Goal: Complete application form: Complete application form

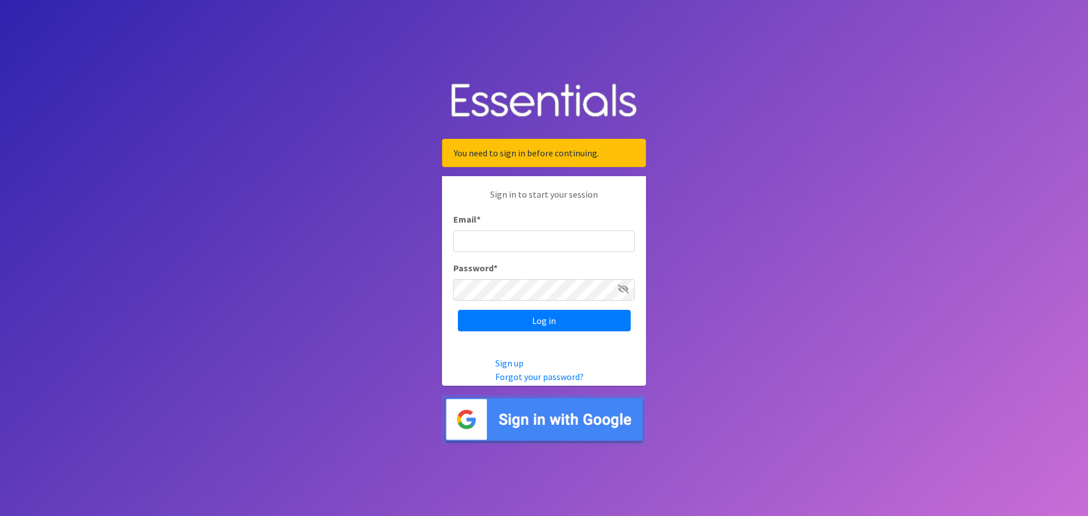
click at [496, 236] on input "Email *" at bounding box center [543, 242] width 181 height 22
type input "[EMAIL_ADDRESS][DOMAIN_NAME]"
click at [620, 288] on icon at bounding box center [622, 288] width 11 height 9
drag, startPoint x: 466, startPoint y: 317, endPoint x: 453, endPoint y: 313, distance: 13.6
click at [461, 321] on input "Log in" at bounding box center [544, 321] width 173 height 22
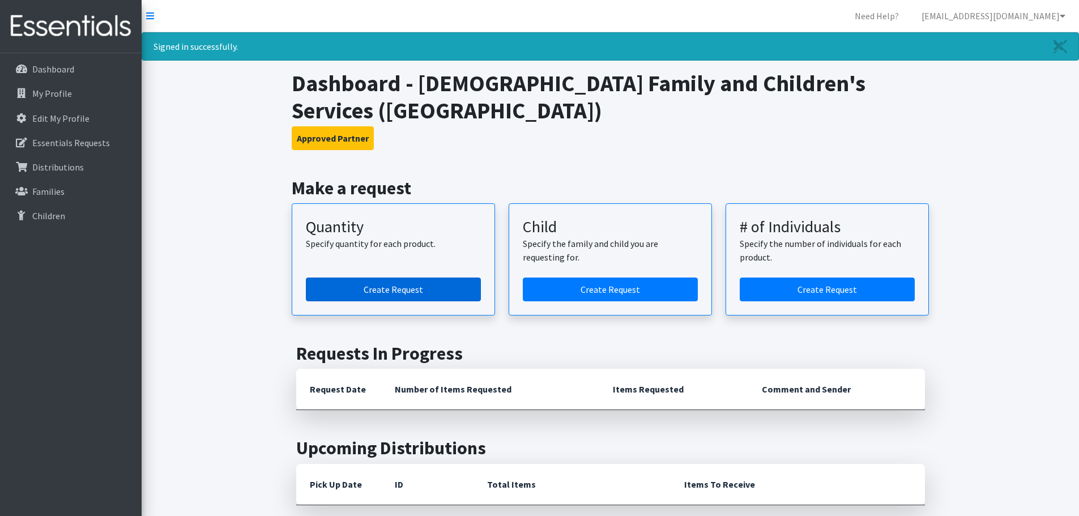
click at [393, 287] on link "Create Request" at bounding box center [393, 290] width 175 height 24
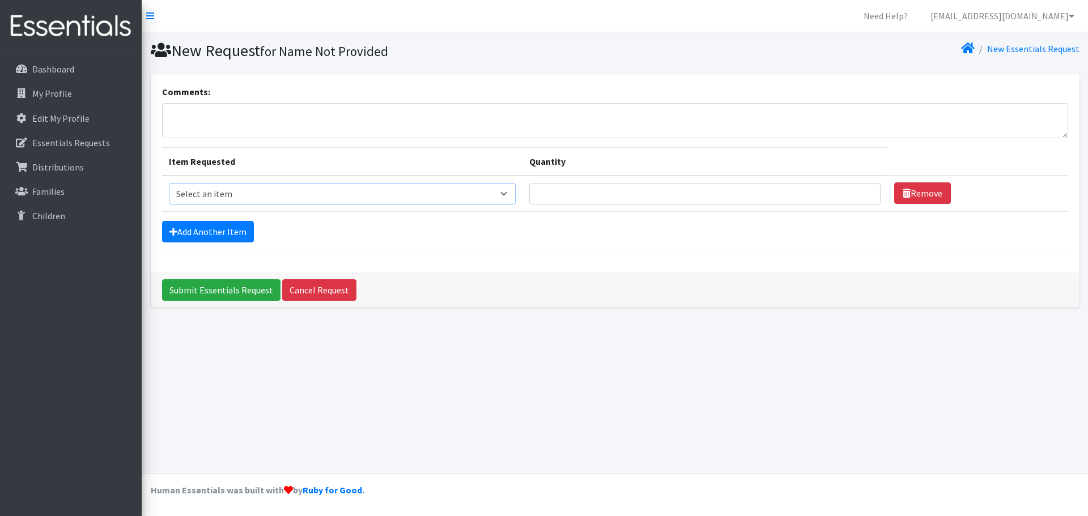
click at [429, 190] on select "Select an item Child (Newborn) Child (Size 1) Child (Size 2) Child (Size 3) Chi…" at bounding box center [342, 194] width 347 height 22
click at [530, 256] on div "Comments: Item Requested Quantity Item Requested Select an item Child (Newborn)…" at bounding box center [615, 173] width 928 height 199
drag, startPoint x: 425, startPoint y: 194, endPoint x: 417, endPoint y: 201, distance: 10.4
click at [425, 194] on select "Select an item Child (Newborn) Child (Size 1) Child (Size 2) Child (Size 3) Chi…" at bounding box center [342, 194] width 347 height 22
select select "14435"
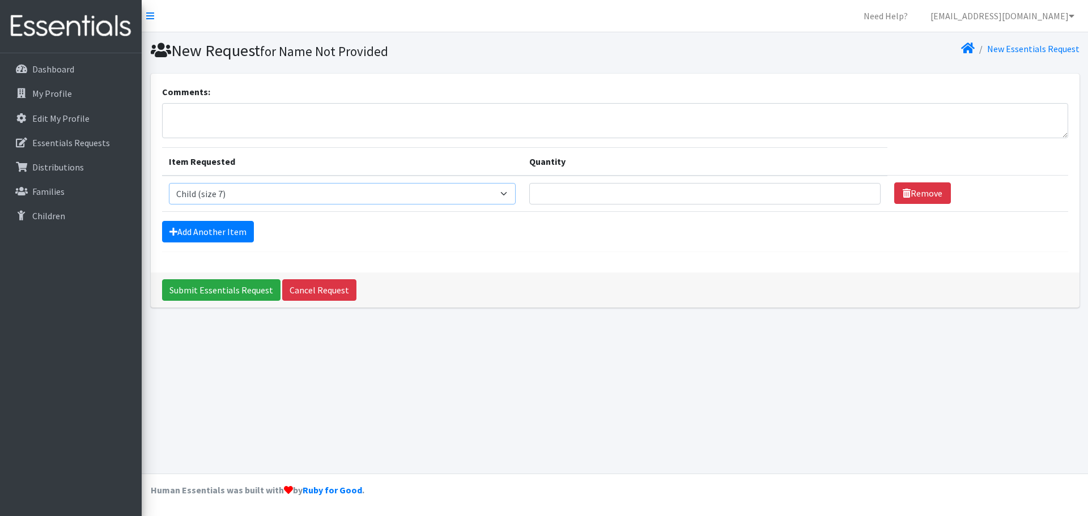
click at [169, 183] on select "Select an item Child (Newborn) Child (Size 1) Child (Size 2) Child (Size 3) Chi…" at bounding box center [342, 194] width 347 height 22
click at [426, 194] on select "Select an item Child (Newborn) Child (Size 1) Child (Size 2) Child (Size 3) Chi…" at bounding box center [342, 194] width 347 height 22
click at [169, 183] on select "Select an item Child (Newborn) Child (Size 1) Child (Size 2) Child (Size 3) Chi…" at bounding box center [342, 194] width 347 height 22
click at [529, 202] on input "Quantity" at bounding box center [704, 194] width 351 height 22
type input "2000"
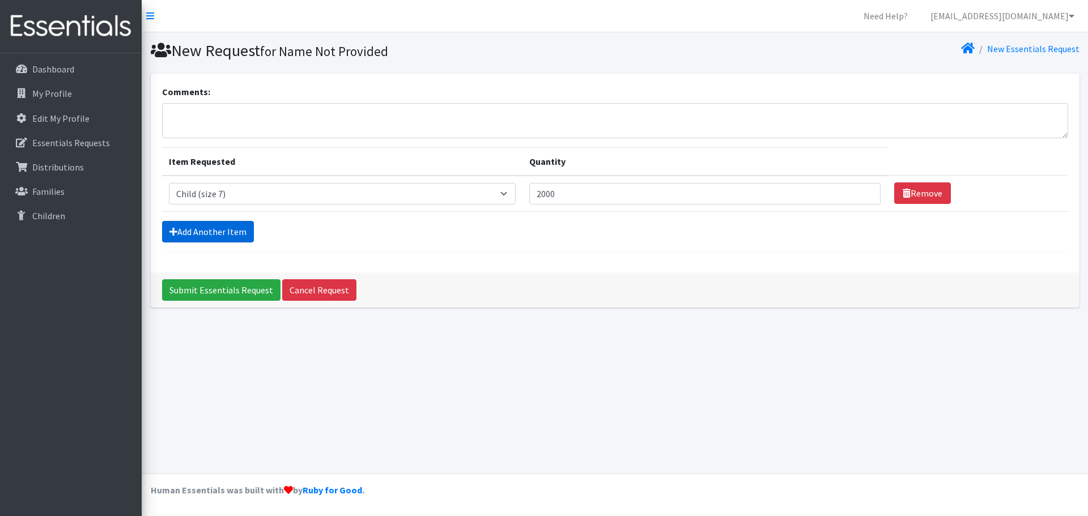
click at [206, 230] on link "Add Another Item" at bounding box center [208, 232] width 92 height 22
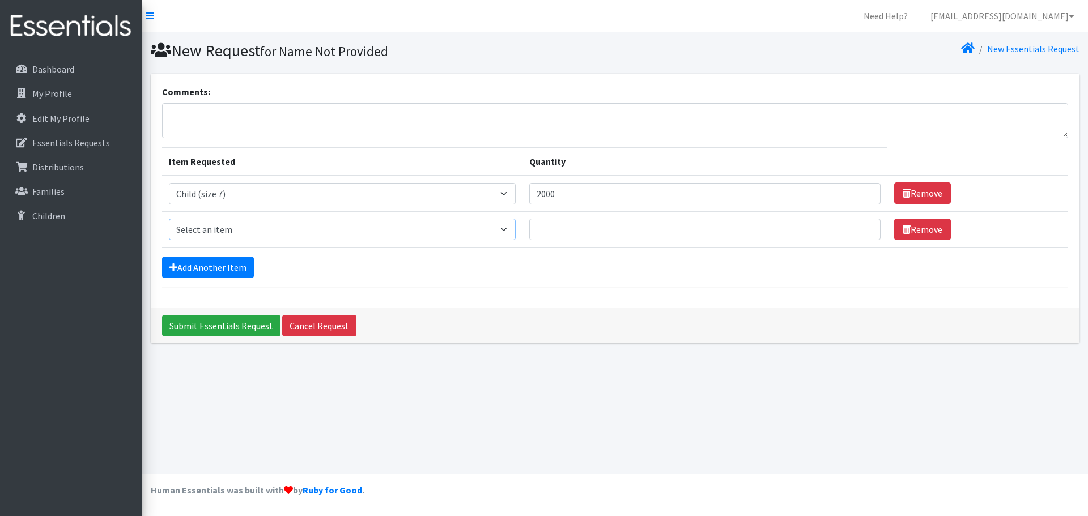
click at [324, 237] on select "Select an item Child (Newborn) Child (Size 1) Child (Size 2) Child (Size 3) Chi…" at bounding box center [342, 230] width 347 height 22
select select "3068"
click at [169, 219] on select "Select an item Child (Newborn) Child (Size 1) Child (Size 2) Child (Size 3) Chi…" at bounding box center [342, 230] width 347 height 22
click at [529, 230] on input "Quantity" at bounding box center [704, 230] width 351 height 22
type input "2000"
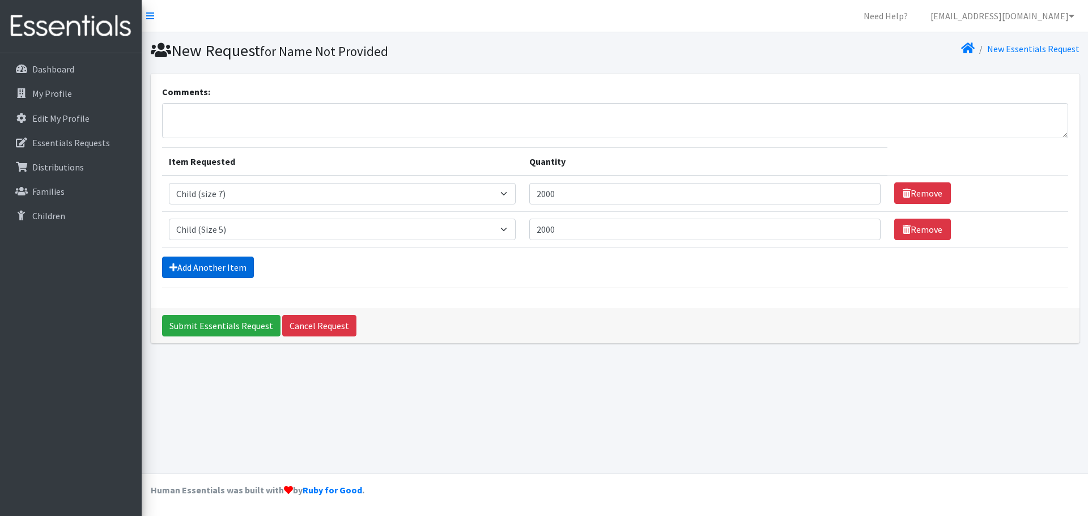
click at [228, 268] on link "Add Another Item" at bounding box center [208, 268] width 92 height 22
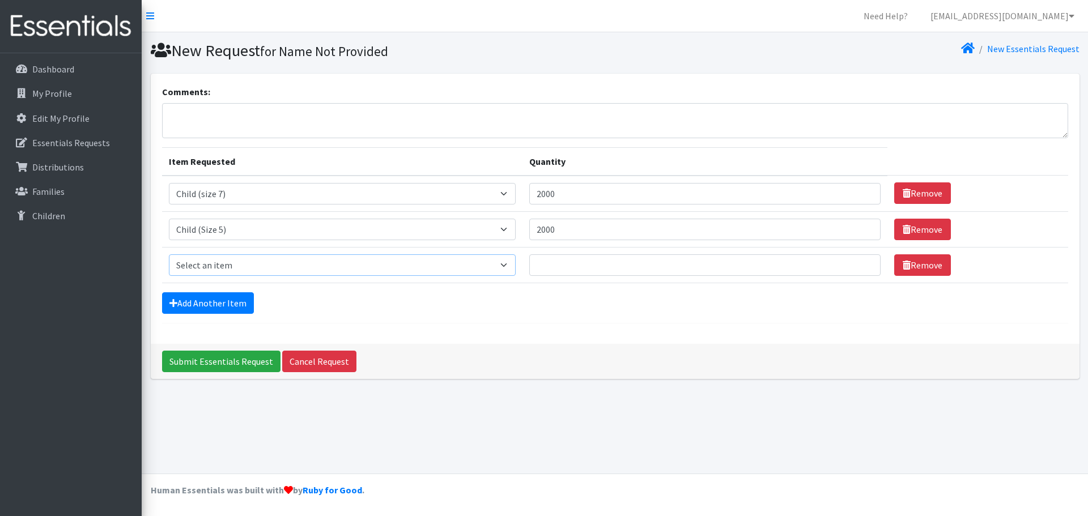
click at [283, 271] on select "Select an item Child (Newborn) Child (Size 1) Child (Size 2) Child (Size 3) Chi…" at bounding box center [342, 265] width 347 height 22
select select "3070"
click at [169, 254] on select "Select an item Child (Newborn) Child (Size 1) Child (Size 2) Child (Size 3) Chi…" at bounding box center [342, 265] width 347 height 22
click at [529, 270] on input "Quantity" at bounding box center [704, 265] width 351 height 22
type input "2000"
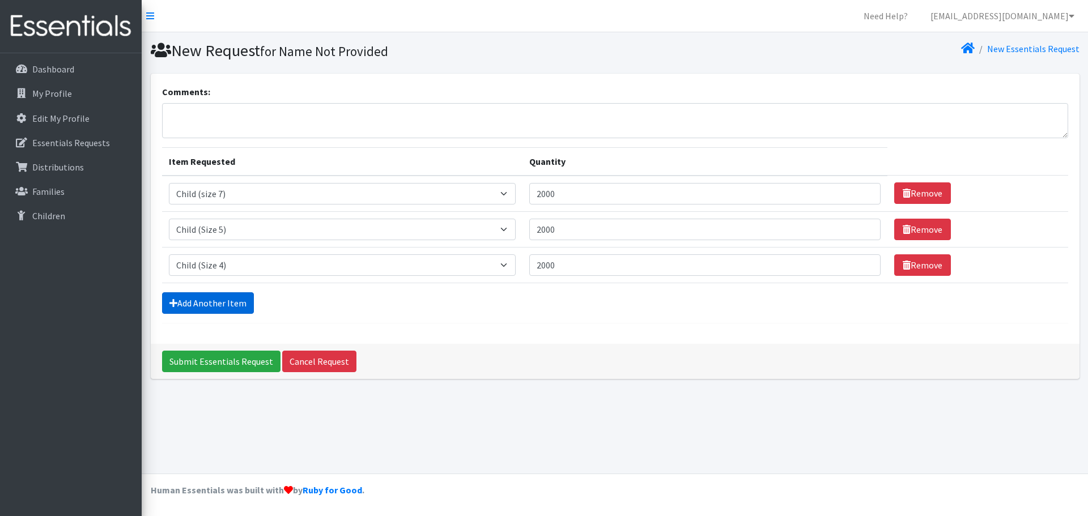
click at [205, 300] on link "Add Another Item" at bounding box center [208, 303] width 92 height 22
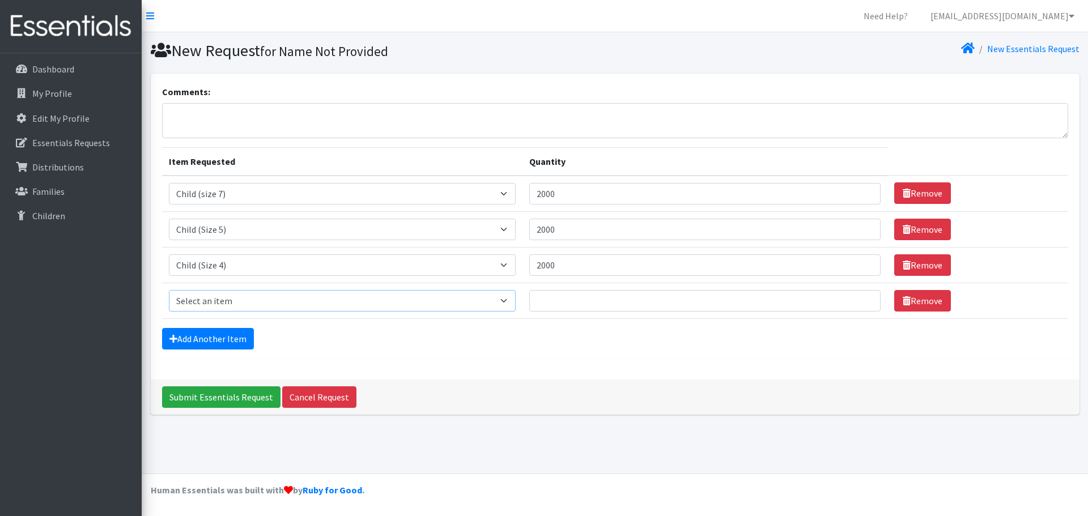
click at [261, 304] on select "Select an item Child (Newborn) Child (Size 1) Child (Size 2) Child (Size 3) Chi…" at bounding box center [342, 301] width 347 height 22
select select "3067"
click at [169, 290] on select "Select an item Child (Newborn) Child (Size 1) Child (Size 2) Child (Size 3) Chi…" at bounding box center [342, 301] width 347 height 22
click at [522, 288] on td "Quantity" at bounding box center [704, 301] width 365 height 36
click at [529, 296] on input "Quantity" at bounding box center [704, 301] width 351 height 22
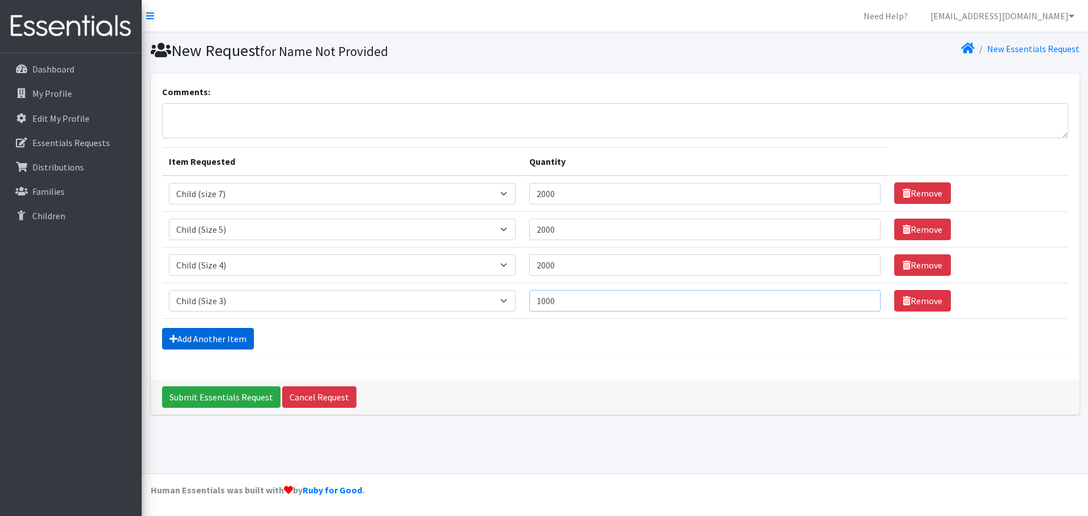
type input "1000"
click at [242, 334] on link "Add Another Item" at bounding box center [208, 339] width 92 height 22
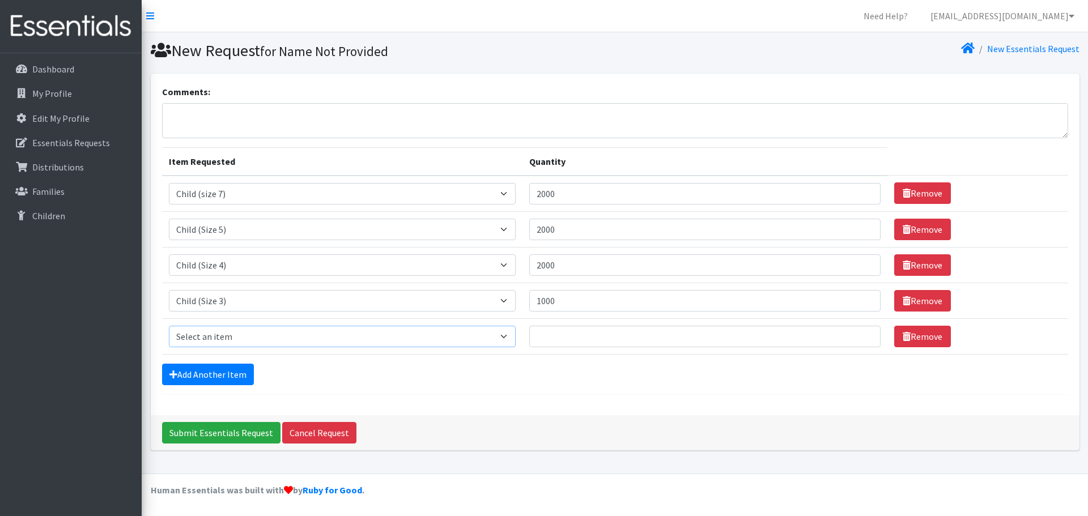
click at [246, 336] on select "Select an item Child (Newborn) Child (Size 1) Child (Size 2) Child (Size 3) Chi…" at bounding box center [342, 337] width 347 height 22
select select "3065"
click at [169, 326] on select "Select an item Child (Newborn) Child (Size 1) Child (Size 2) Child (Size 3) Chi…" at bounding box center [342, 337] width 347 height 22
click at [529, 345] on input "Quantity" at bounding box center [704, 337] width 351 height 22
type input "1"
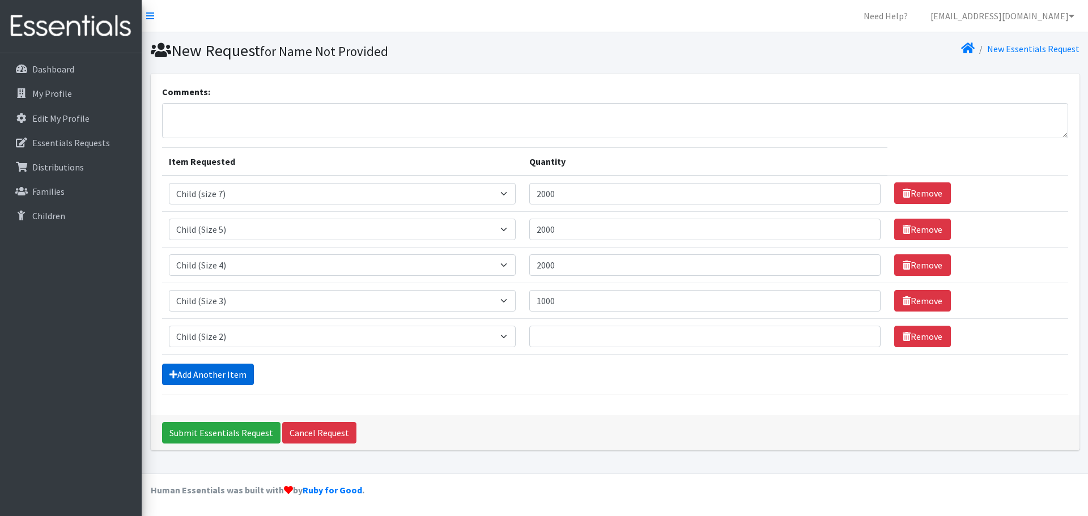
click at [210, 374] on link "Add Another Item" at bounding box center [208, 375] width 92 height 22
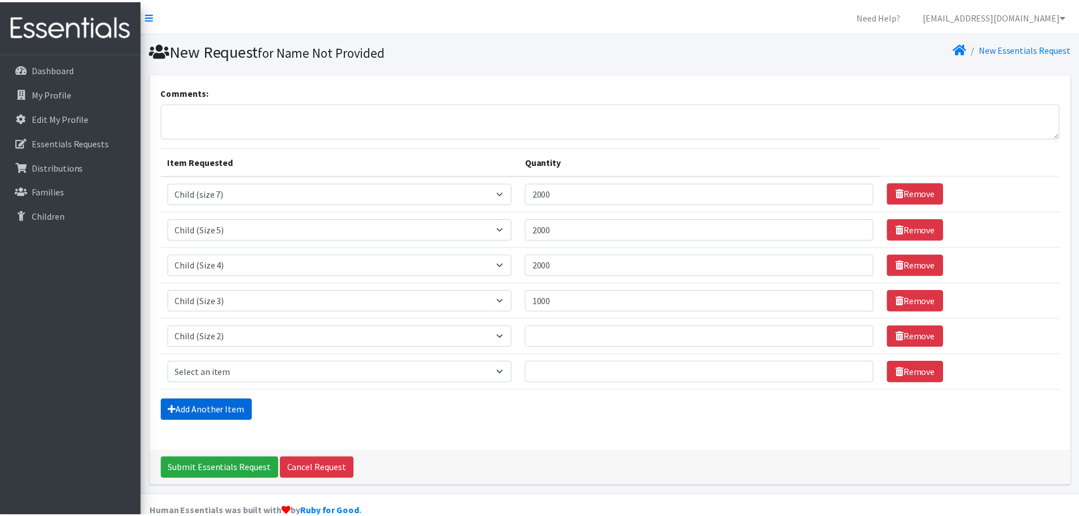
scroll to position [22, 0]
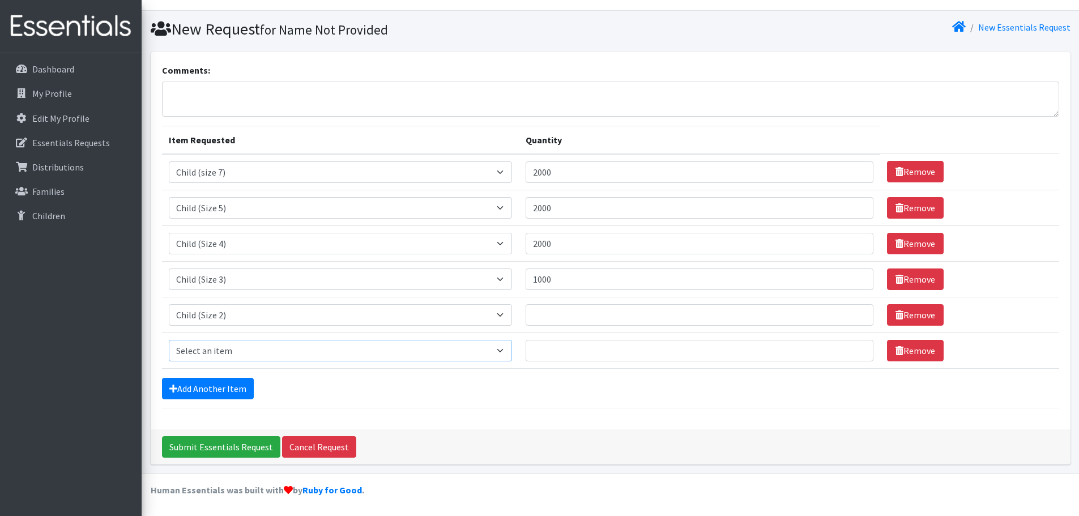
click at [301, 359] on select "Select an item Child (Newborn) Child (Size 1) Child (Size 2) Child (Size 3) Chi…" at bounding box center [341, 351] width 344 height 22
select select "3063"
click at [169, 340] on select "Select an item Child (Newborn) Child (Size 1) Child (Size 2) Child (Size 3) Chi…" at bounding box center [341, 351] width 344 height 22
click at [210, 378] on link "Add Another Item" at bounding box center [208, 389] width 92 height 22
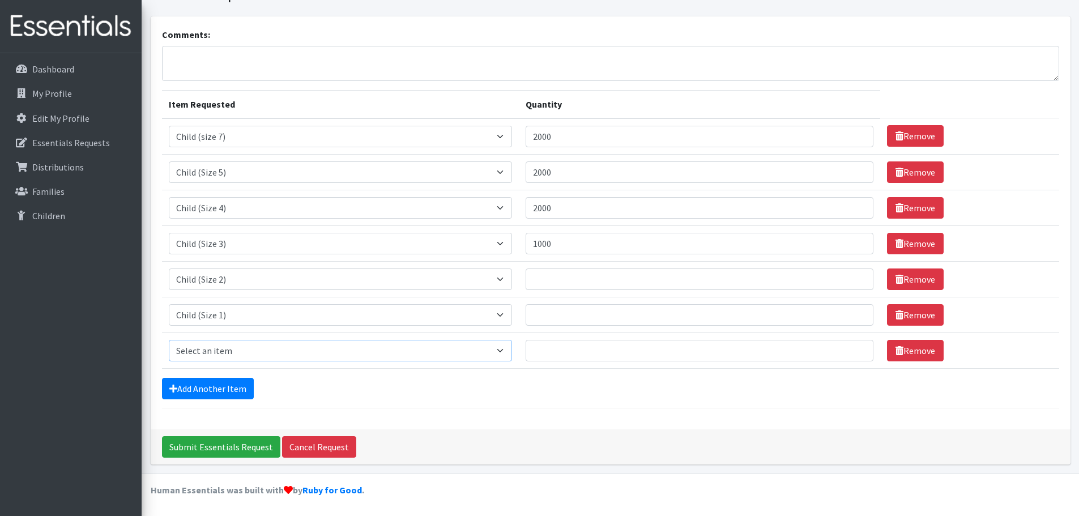
click at [226, 358] on select "Select an item Child (Newborn) Child (Size 1) Child (Size 2) Child (Size 3) Chi…" at bounding box center [341, 351] width 344 height 22
select select "3061"
click at [169, 340] on select "Select an item Child (Newborn) Child (Size 1) Child (Size 2) Child (Size 3) Chi…" at bounding box center [341, 351] width 344 height 22
click at [526, 352] on input "Quantity" at bounding box center [700, 351] width 348 height 22
type input "1000"
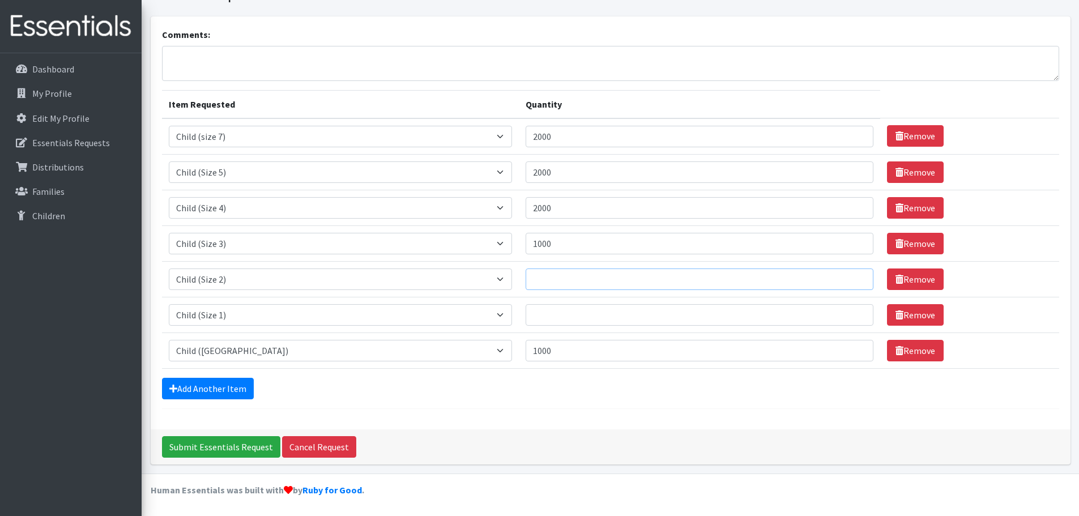
click at [526, 273] on input "Quantity" at bounding box center [700, 279] width 348 height 22
type input "600"
click at [526, 313] on input "Quantity" at bounding box center [700, 315] width 348 height 22
type input "600"
click at [553, 139] on input "2000" at bounding box center [700, 137] width 348 height 22
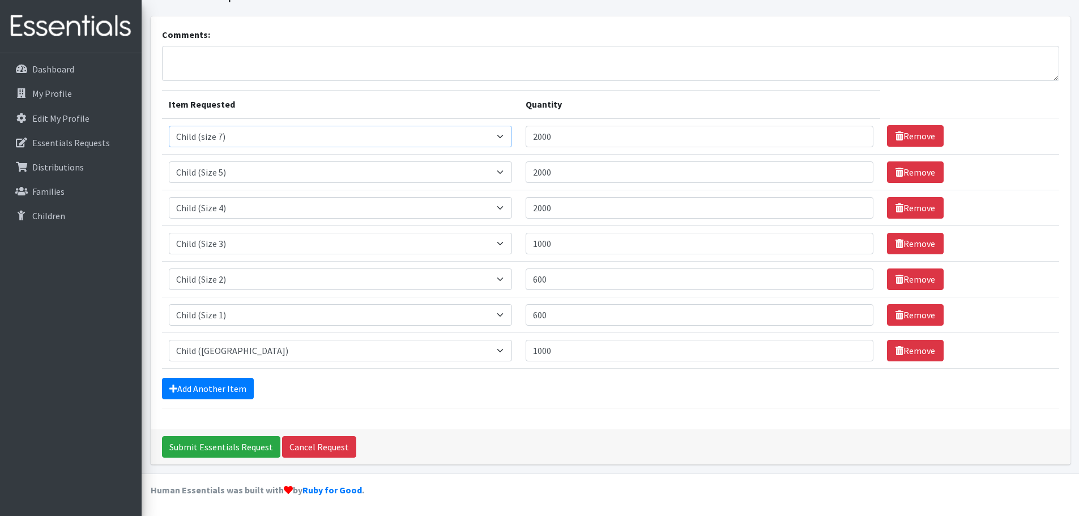
click at [421, 137] on select "Select an item Child (Newborn) Child (Size 1) Child (Size 2) Child (Size 3) Chi…" at bounding box center [341, 137] width 344 height 22
click at [461, 437] on div "Submit Essentials Request Cancel Request" at bounding box center [611, 446] width 920 height 35
click at [244, 441] on input "Submit Essentials Request" at bounding box center [221, 447] width 118 height 22
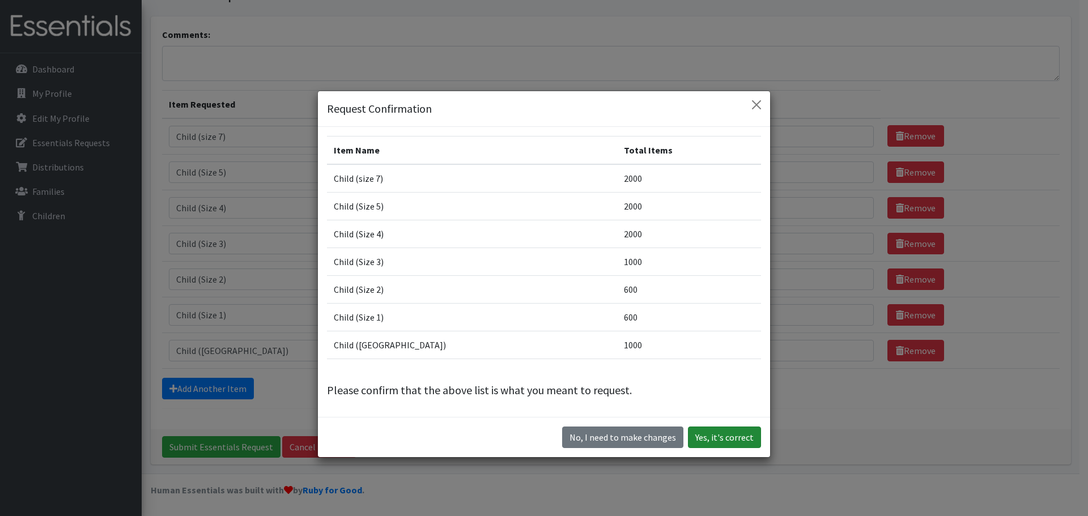
click at [740, 437] on button "Yes, it's correct" at bounding box center [724, 438] width 73 height 22
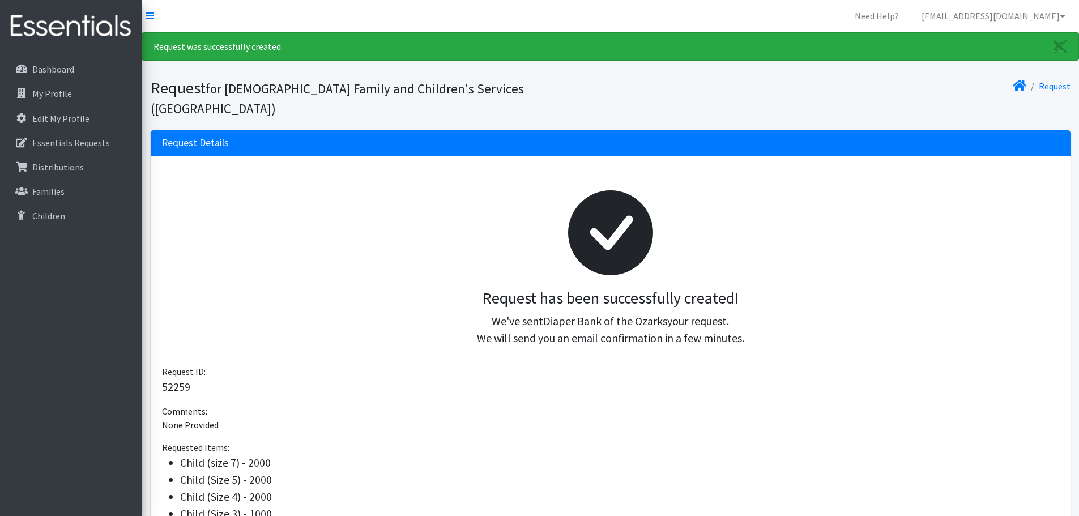
click at [361, 177] on div at bounding box center [610, 233] width 879 height 112
